Goal: Navigation & Orientation: Find specific page/section

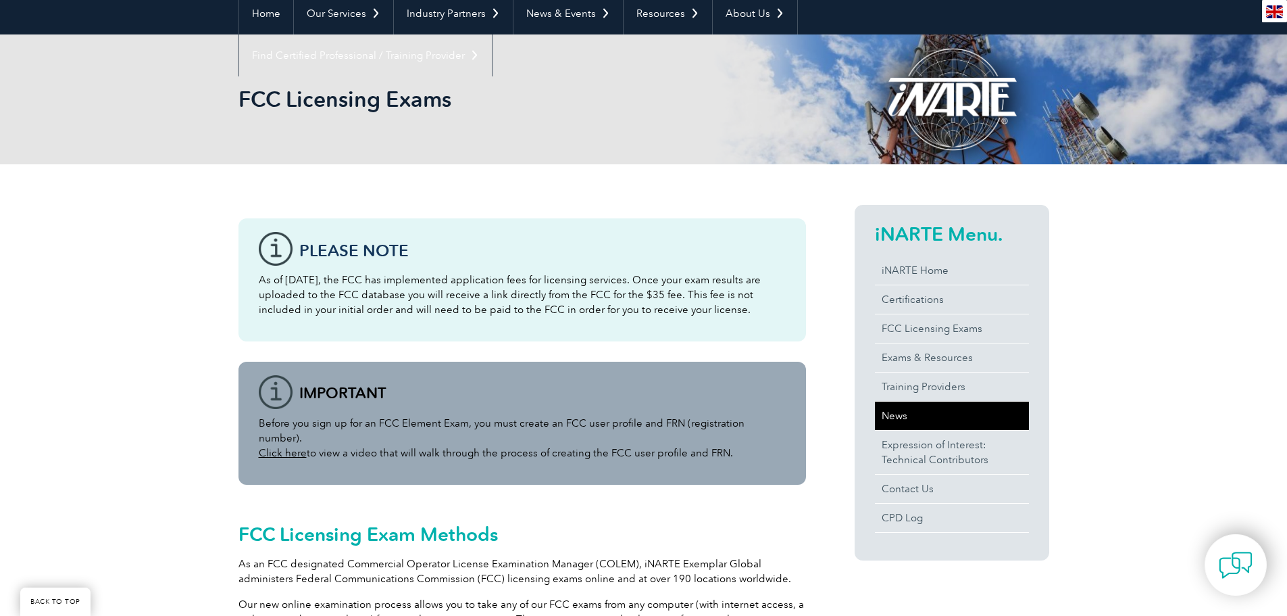
scroll to position [135, 0]
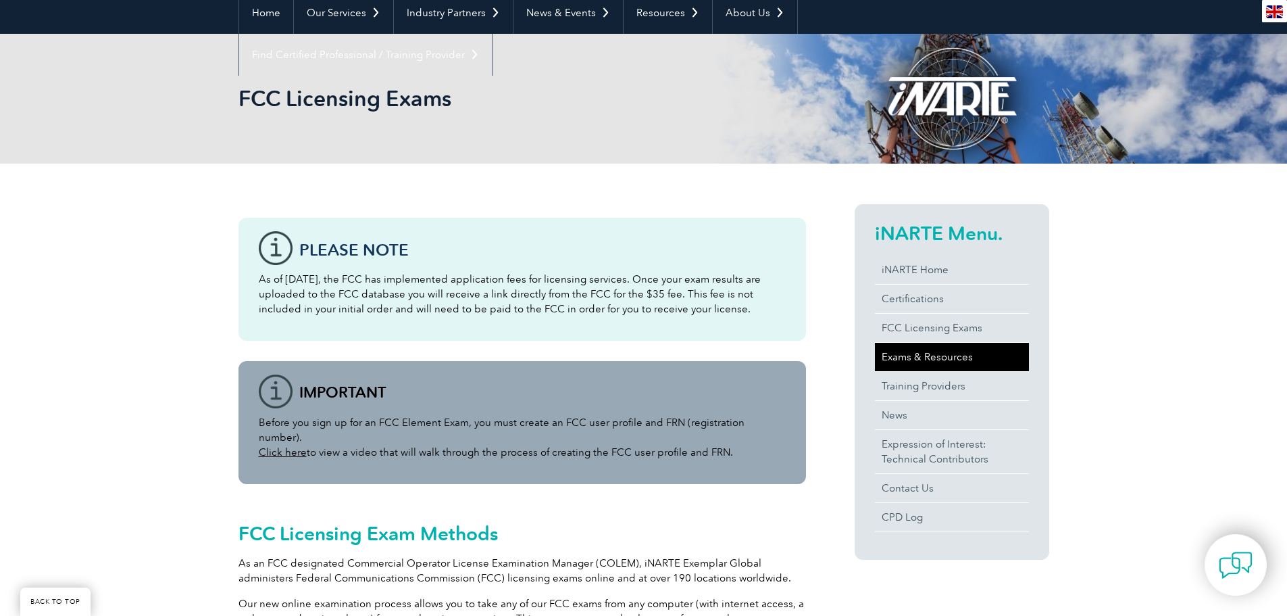
click at [918, 357] on link "Exams & Resources" at bounding box center [952, 357] width 154 height 28
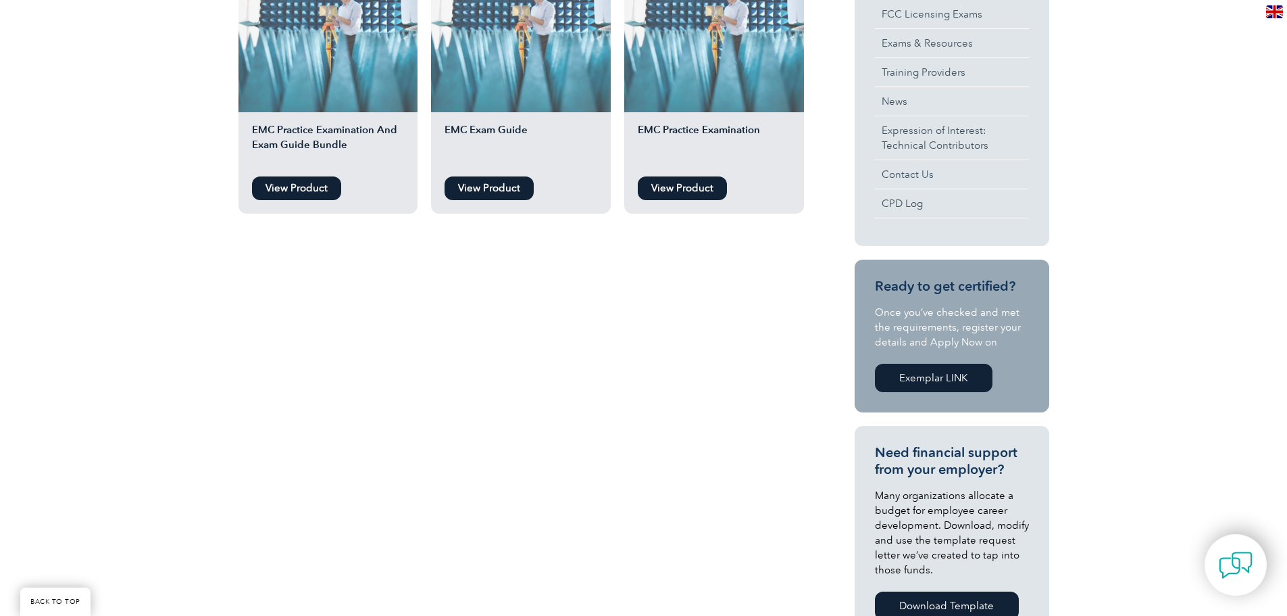
scroll to position [239, 0]
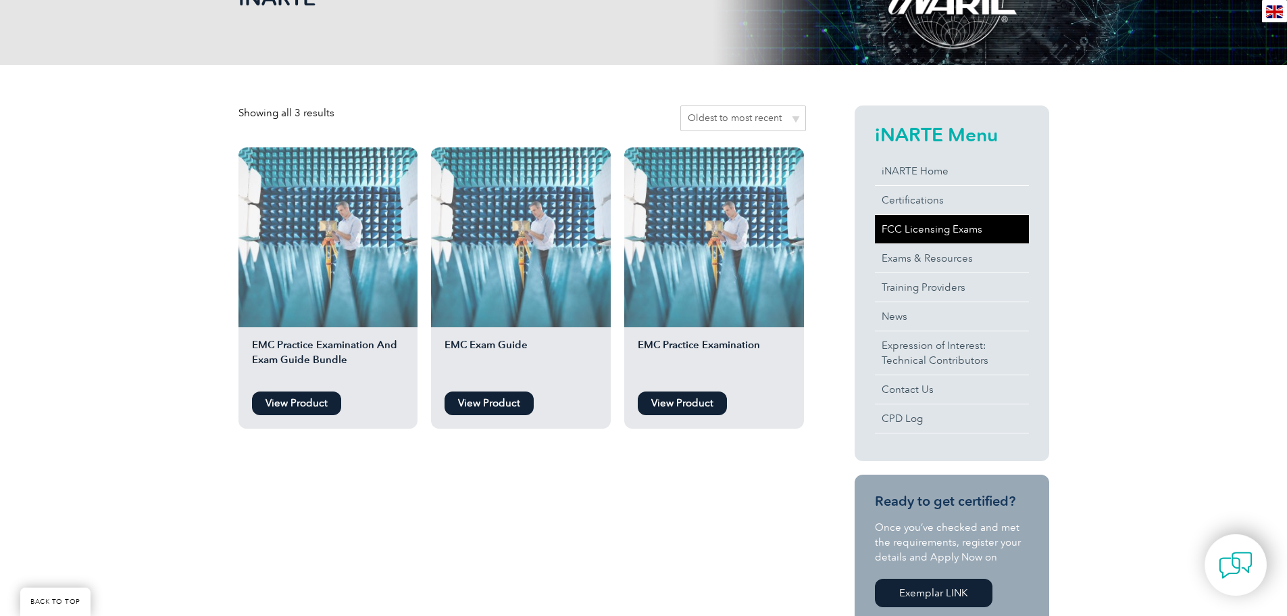
click at [936, 228] on link "FCC Licensing Exams" at bounding box center [952, 229] width 154 height 28
